Goal: Information Seeking & Learning: Learn about a topic

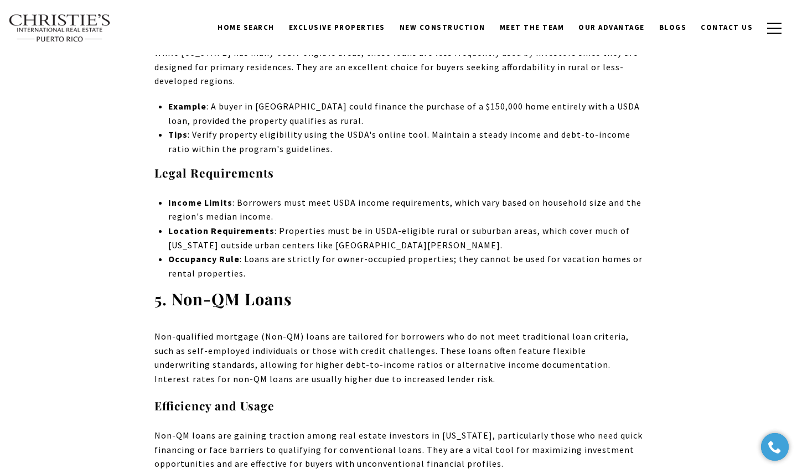
scroll to position [3172, 0]
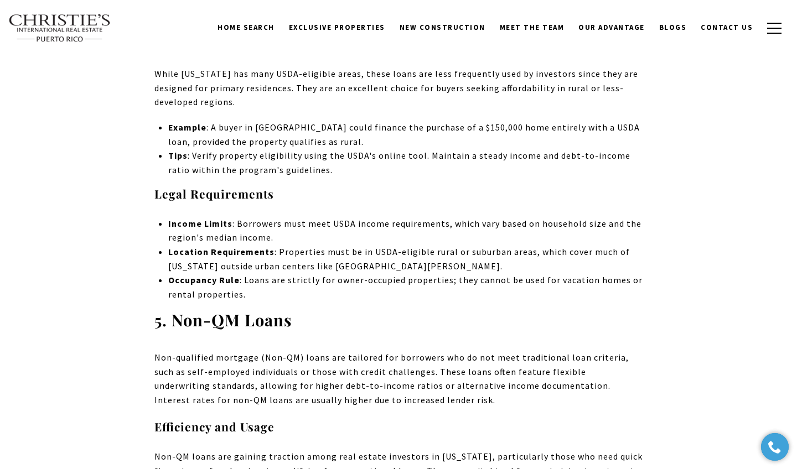
drag, startPoint x: 598, startPoint y: 344, endPoint x: 148, endPoint y: 188, distance: 475.8
copy div "5. Non-QM Loans Non-qualified mortgage (Non-QM) loans are tailored for borrower…"
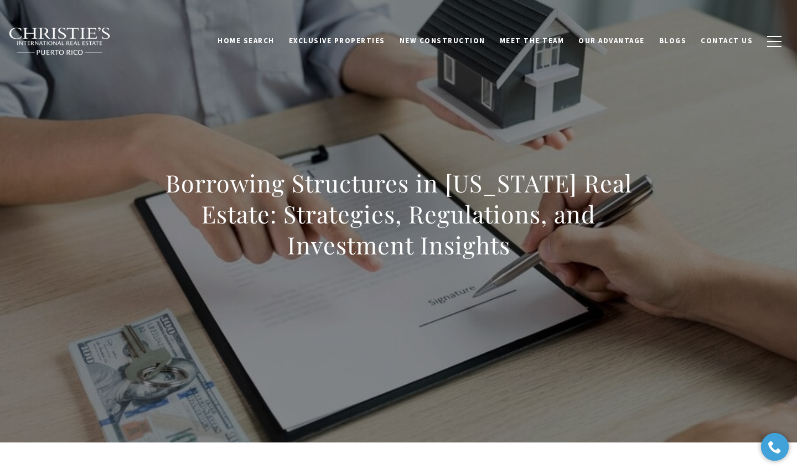
scroll to position [0, 0]
drag, startPoint x: 584, startPoint y: 392, endPoint x: 577, endPoint y: 375, distance: 18.4
click at [577, 375] on div "Borrowing Structures in [US_STATE] Real Estate: Strategies, Regulations, and In…" at bounding box center [398, 221] width 797 height 443
click at [577, 375] on div "Borrowing Structures in [US_STATE] Real Estate: Strategies, Regulations, and In…" at bounding box center [398, 221] width 775 height 332
click at [577, 372] on div "Borrowing Structures in [US_STATE] Real Estate: Strategies, Regulations, and In…" at bounding box center [398, 221] width 775 height 332
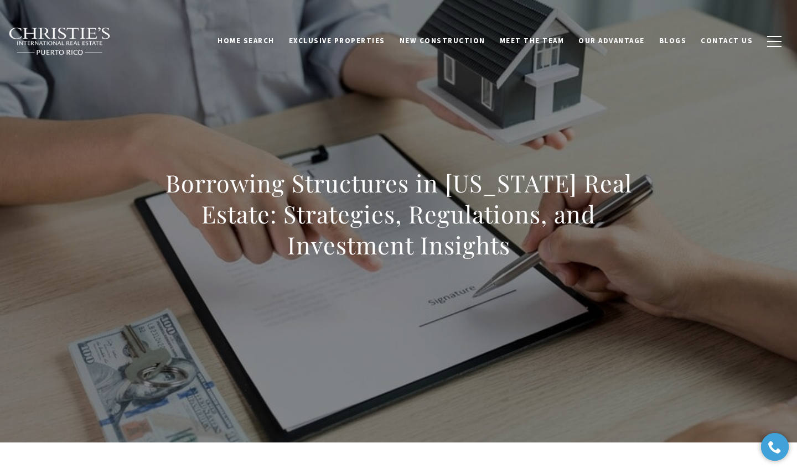
drag, startPoint x: 577, startPoint y: 372, endPoint x: 797, endPoint y: 250, distance: 251.5
click at [797, 250] on div "Borrowing Structures in [US_STATE] Real Estate: Strategies, Regulations, and In…" at bounding box center [398, 221] width 797 height 443
click at [487, 111] on div "Borrowing Structures in [US_STATE] Real Estate: Strategies, Regulations, and In…" at bounding box center [398, 221] width 775 height 332
